Goal: Check status: Check status

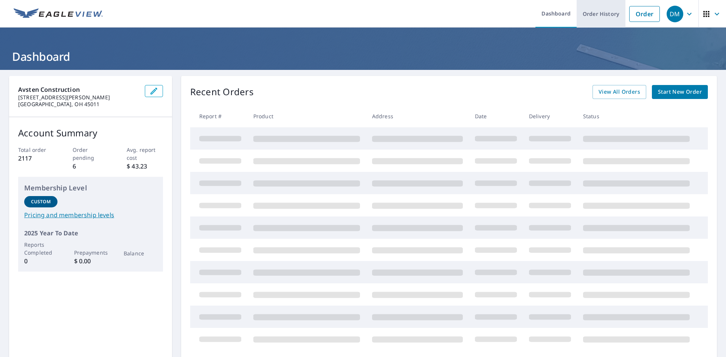
click at [603, 11] on link "Order History" at bounding box center [600, 14] width 49 height 28
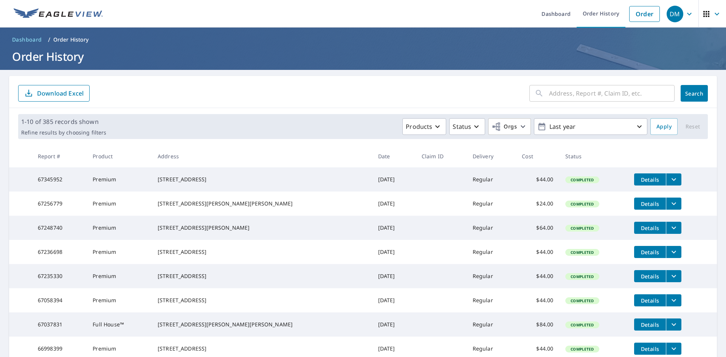
drag, startPoint x: 560, startPoint y: 59, endPoint x: 396, endPoint y: 84, distance: 165.8
click at [396, 84] on div "​ Search Download Excel" at bounding box center [363, 92] width 708 height 32
drag, startPoint x: 571, startPoint y: 89, endPoint x: 605, endPoint y: 102, distance: 36.0
click at [572, 91] on input "text" at bounding box center [611, 93] width 125 height 21
type input "[STREET_ADDRESS]"
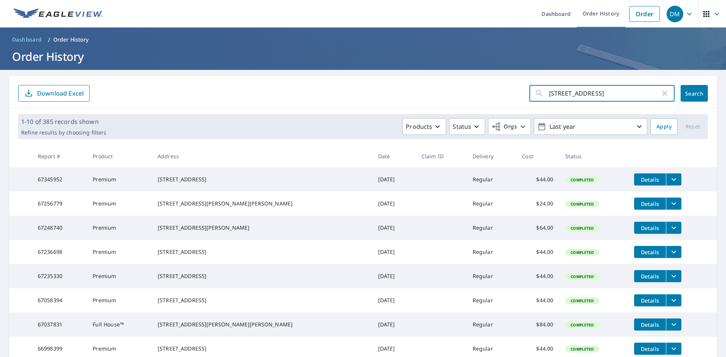
click button "Search" at bounding box center [693, 93] width 27 height 17
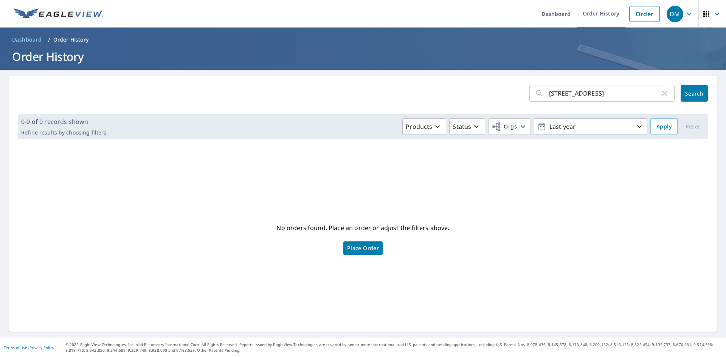
click at [624, 96] on input "[STREET_ADDRESS]" at bounding box center [604, 93] width 111 height 21
